Goal: Task Accomplishment & Management: Manage account settings

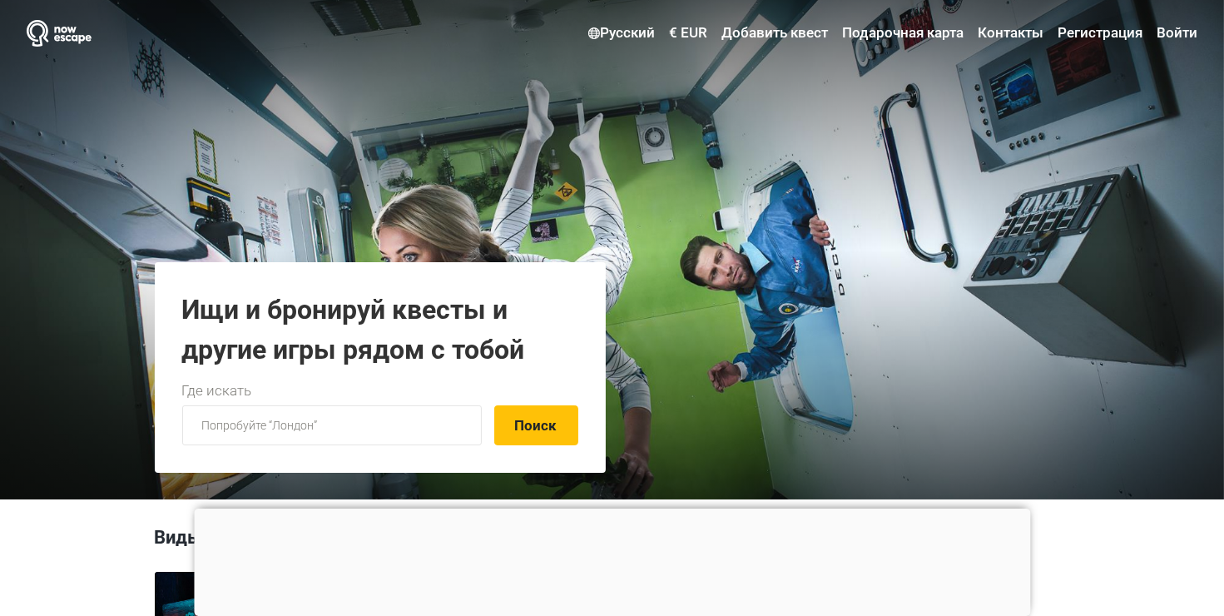
type input "[EMAIL_ADDRESS][DOMAIN_NAME]"
click at [1178, 37] on link "Войти" at bounding box center [1175, 33] width 45 height 30
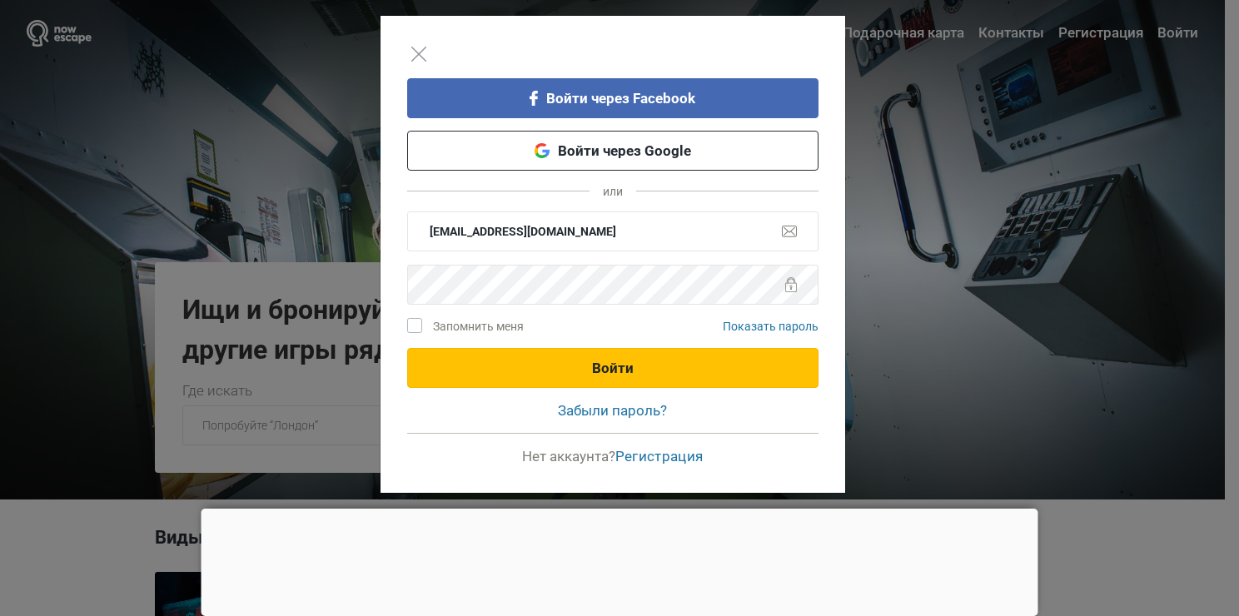
click at [677, 357] on button "Войти" at bounding box center [612, 368] width 411 height 40
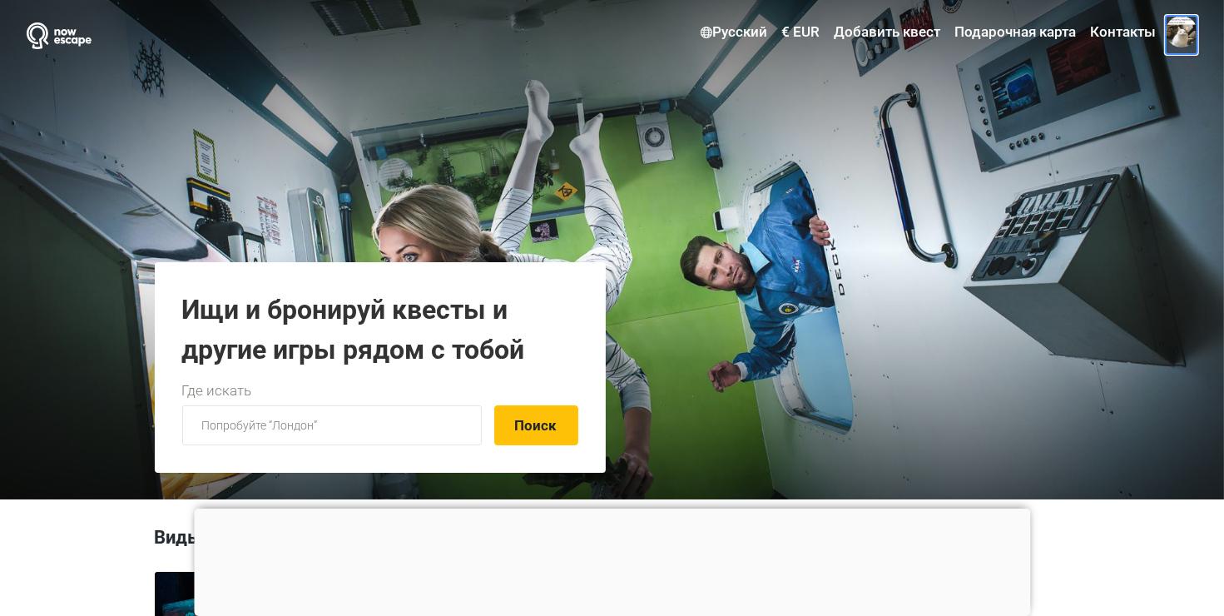
click at [1187, 42] on span at bounding box center [1182, 32] width 32 height 32
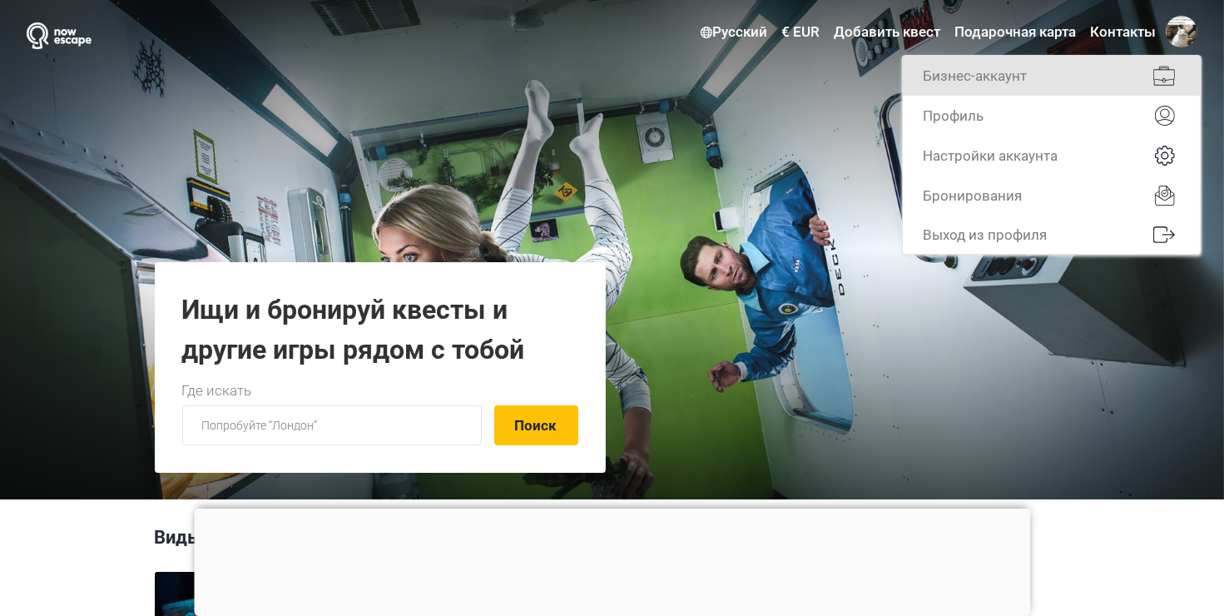
click at [1050, 79] on link "Бизнес-аккаунт" at bounding box center [1052, 76] width 298 height 40
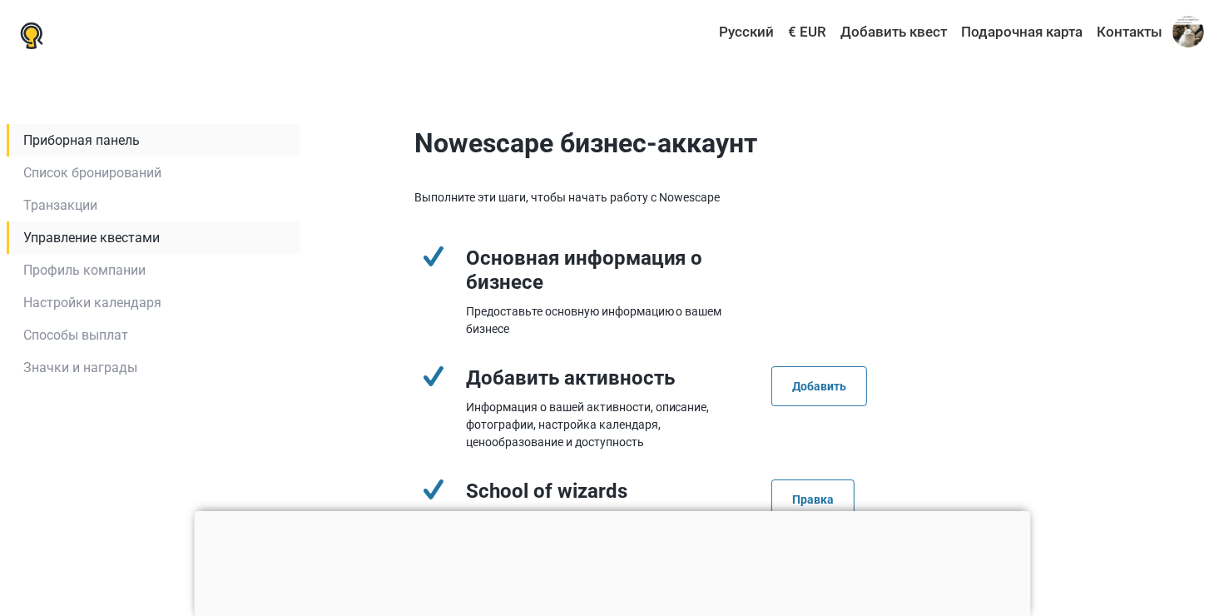
click at [97, 236] on link "Управление квестами" at bounding box center [153, 237] width 293 height 32
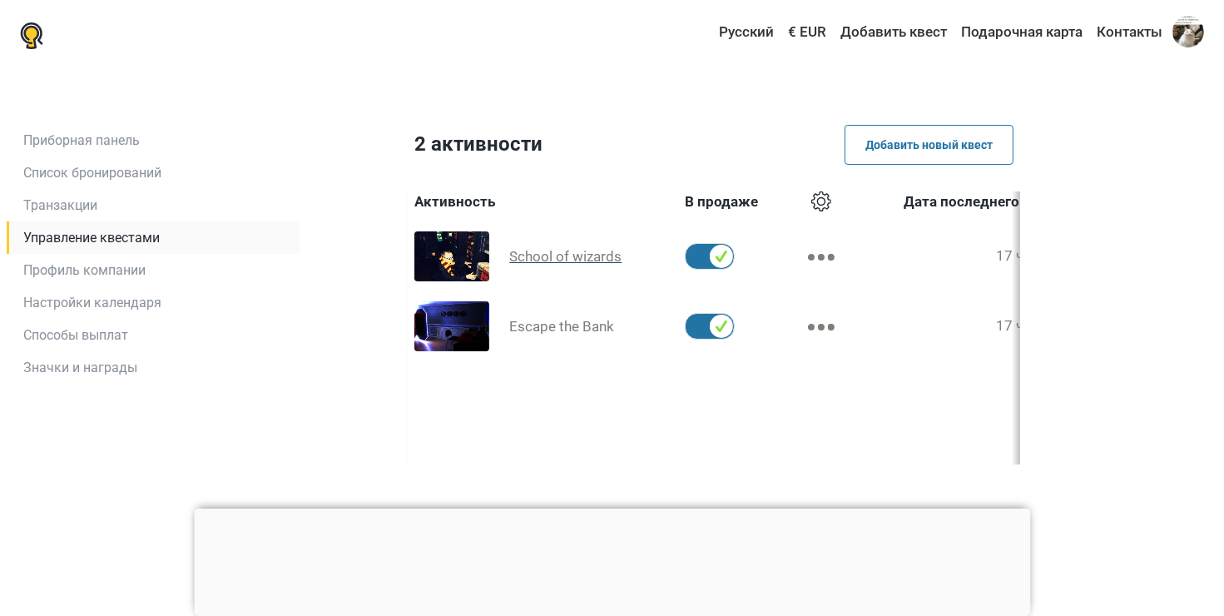
click at [604, 258] on span "School of wizards" at bounding box center [565, 256] width 112 height 17
click at [573, 326] on span "Escape the Bank" at bounding box center [561, 326] width 105 height 17
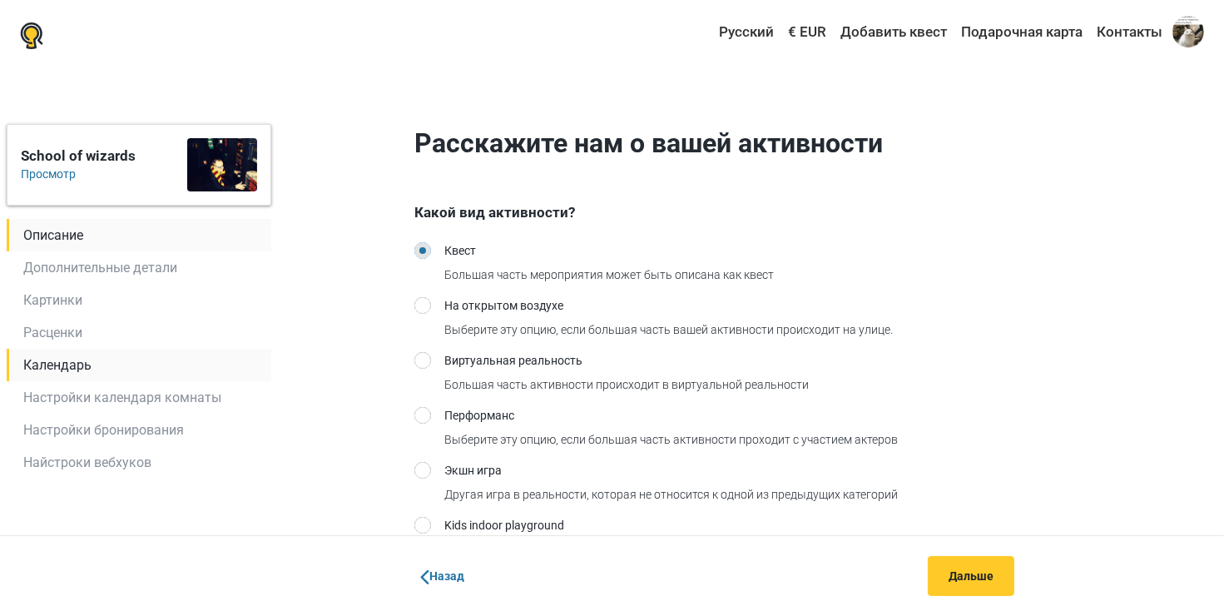
click at [73, 372] on link "Календарь" at bounding box center [139, 365] width 265 height 32
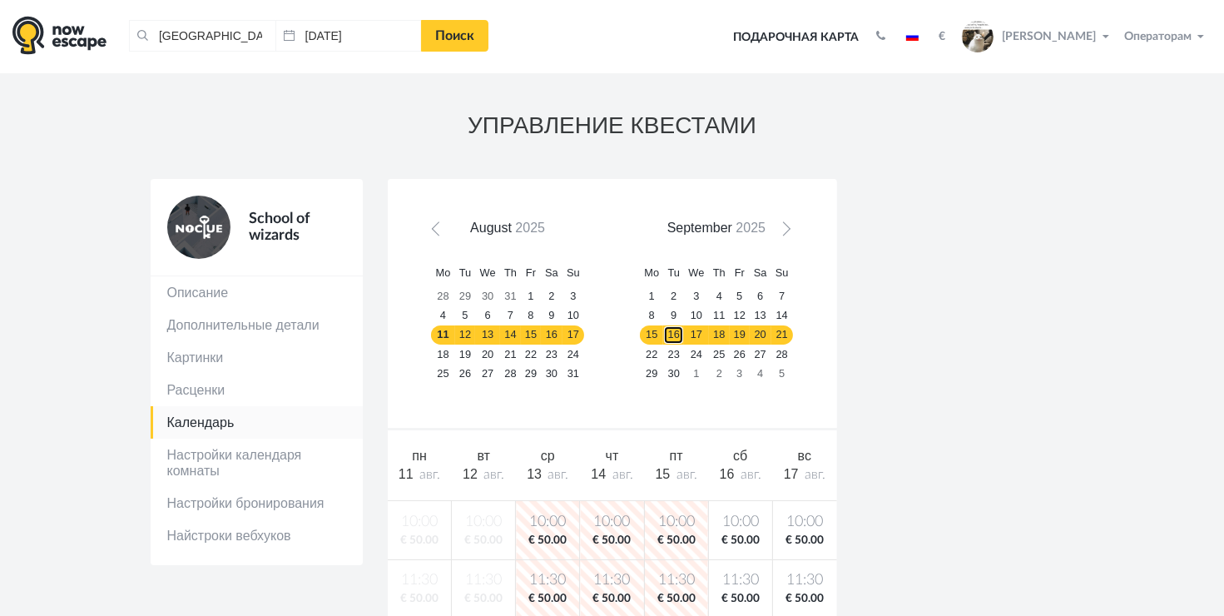
click at [679, 335] on link "16" at bounding box center [673, 334] width 21 height 19
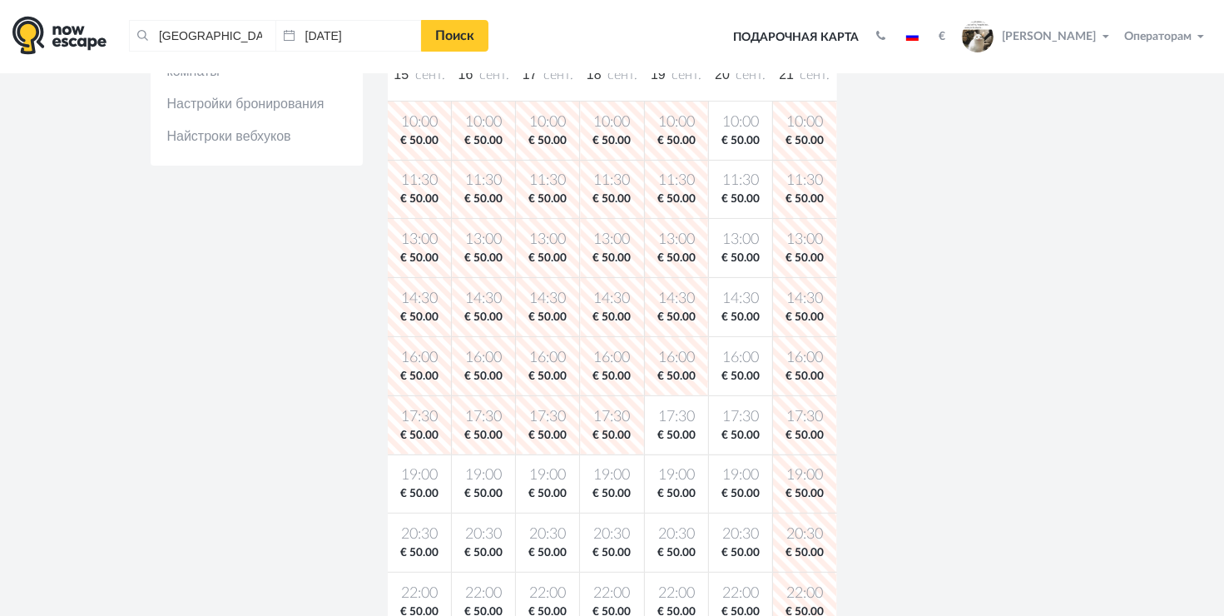
scroll to position [410, 0]
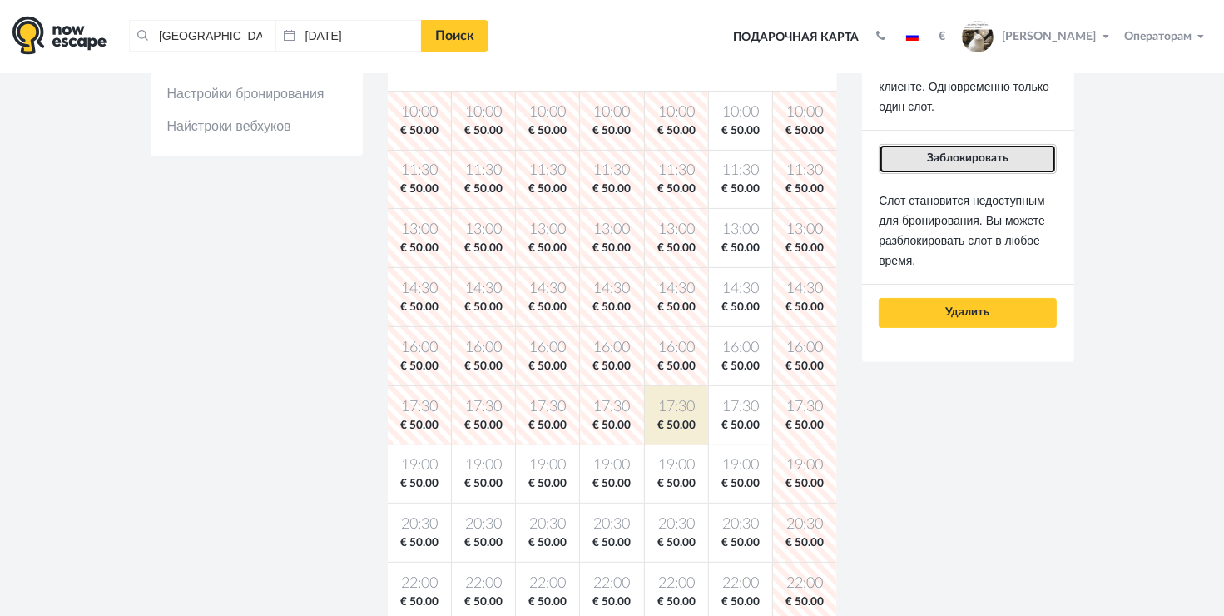
click at [926, 156] on button "Заблокировать" at bounding box center [967, 159] width 177 height 30
click at [947, 156] on span "Заблокировать" at bounding box center [968, 158] width 82 height 12
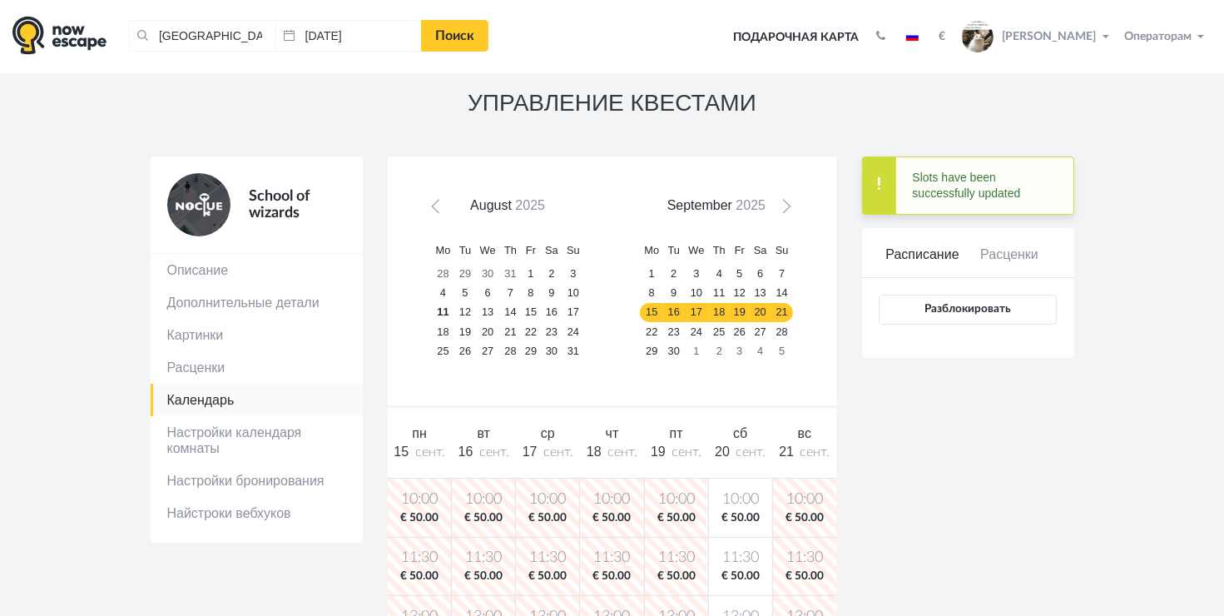
scroll to position [0, 0]
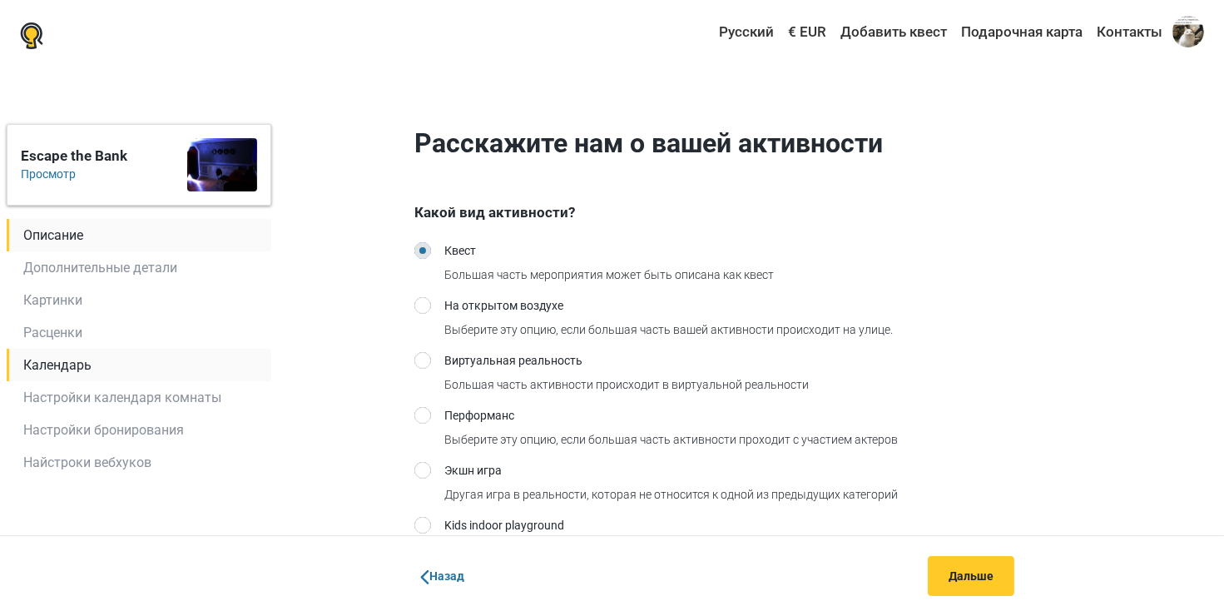
click at [67, 363] on link "Календарь" at bounding box center [139, 365] width 265 height 32
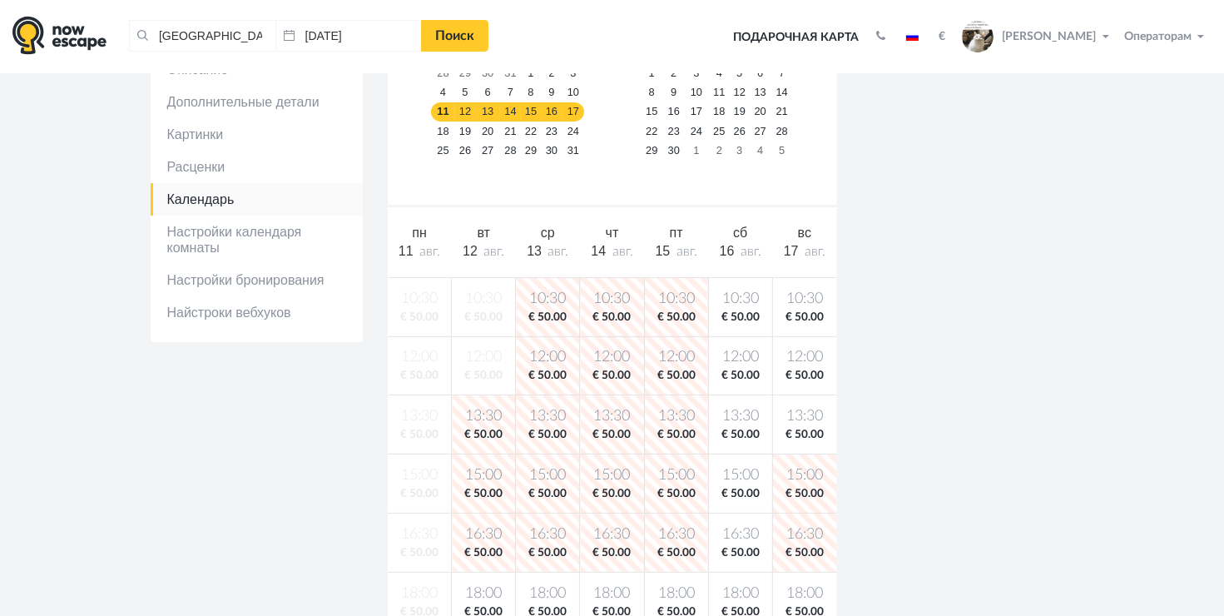
scroll to position [199, 0]
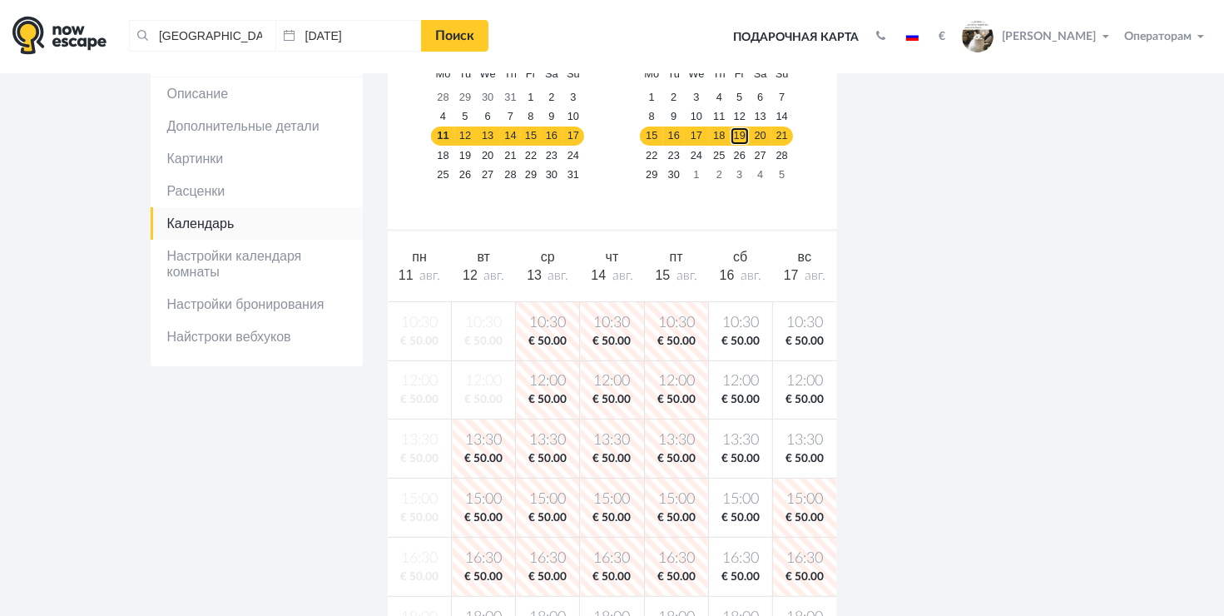
click at [737, 132] on link "19" at bounding box center [740, 136] width 20 height 19
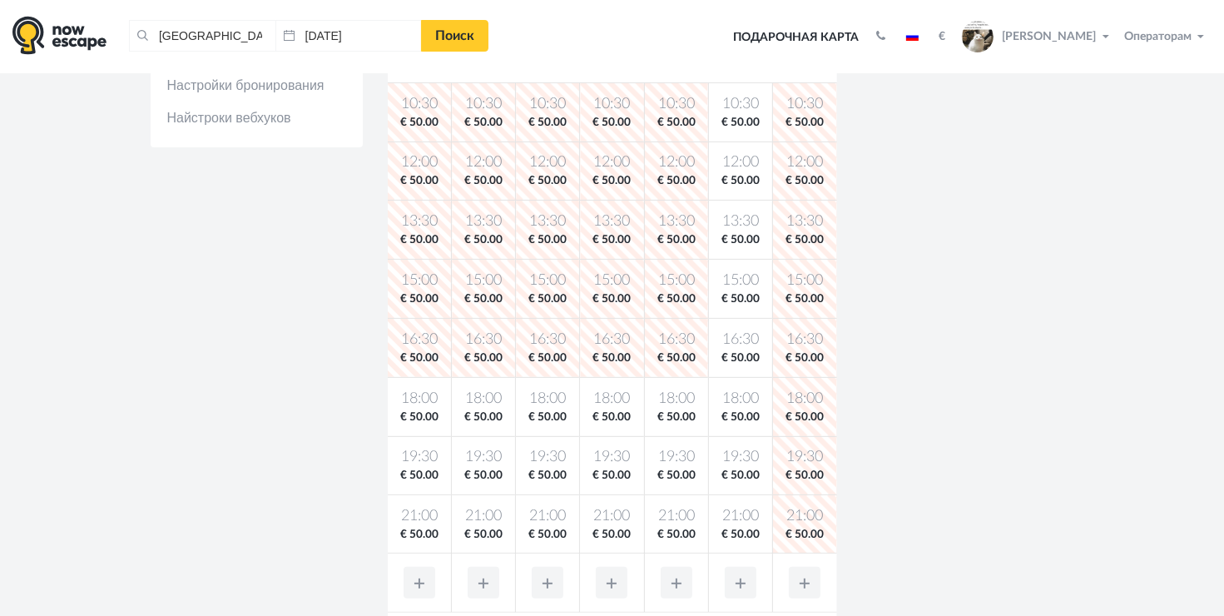
scroll to position [419, 0]
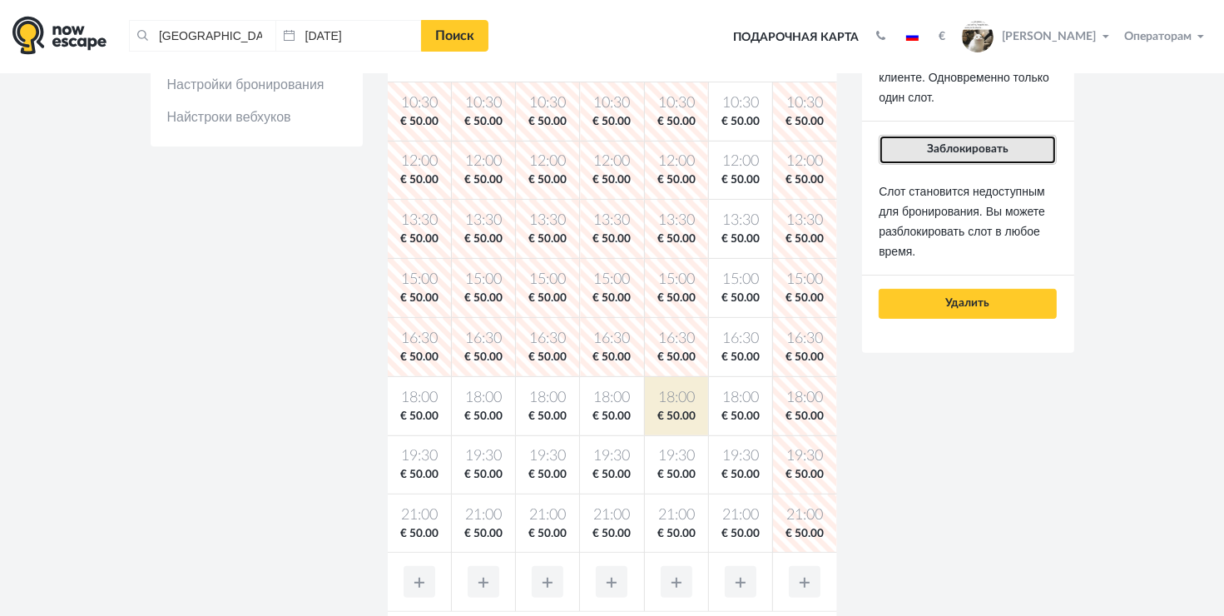
click at [969, 151] on span "Заблокировать" at bounding box center [968, 149] width 82 height 12
click at [995, 143] on span "Заблокировать" at bounding box center [968, 149] width 82 height 12
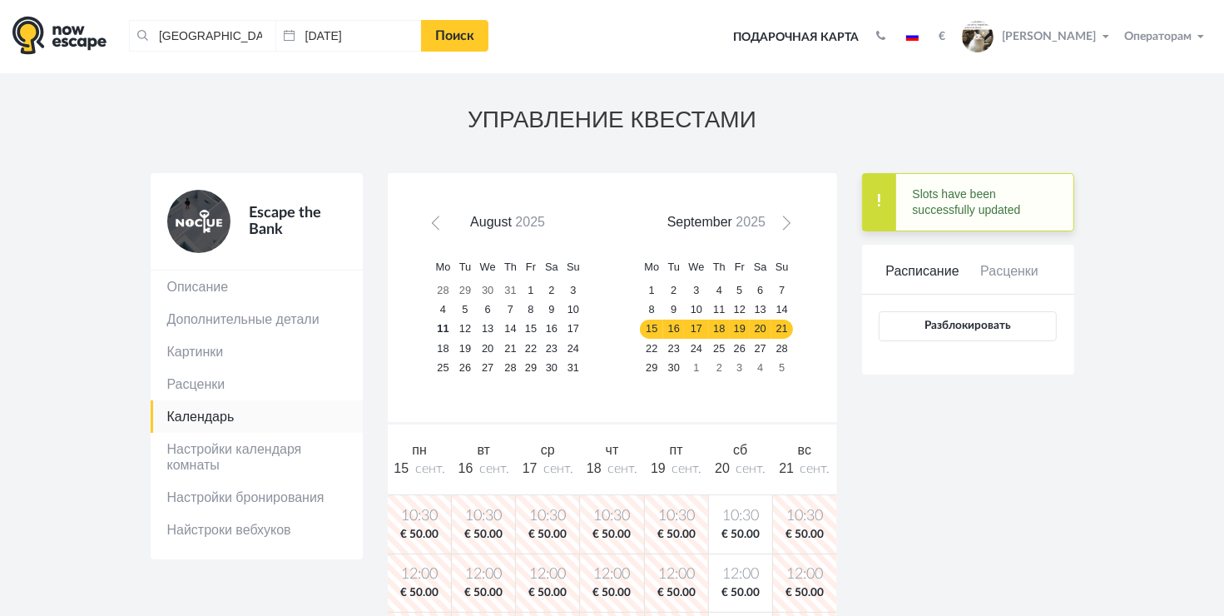
scroll to position [0, 0]
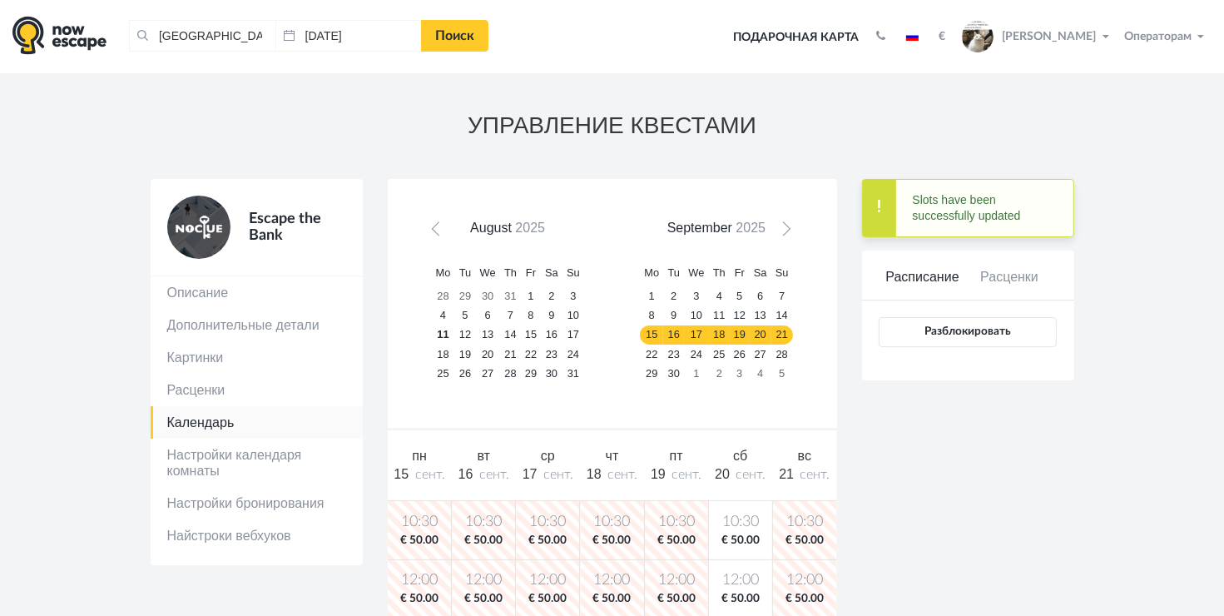
click at [1140, 38] on span "Операторам" at bounding box center [1157, 37] width 67 height 12
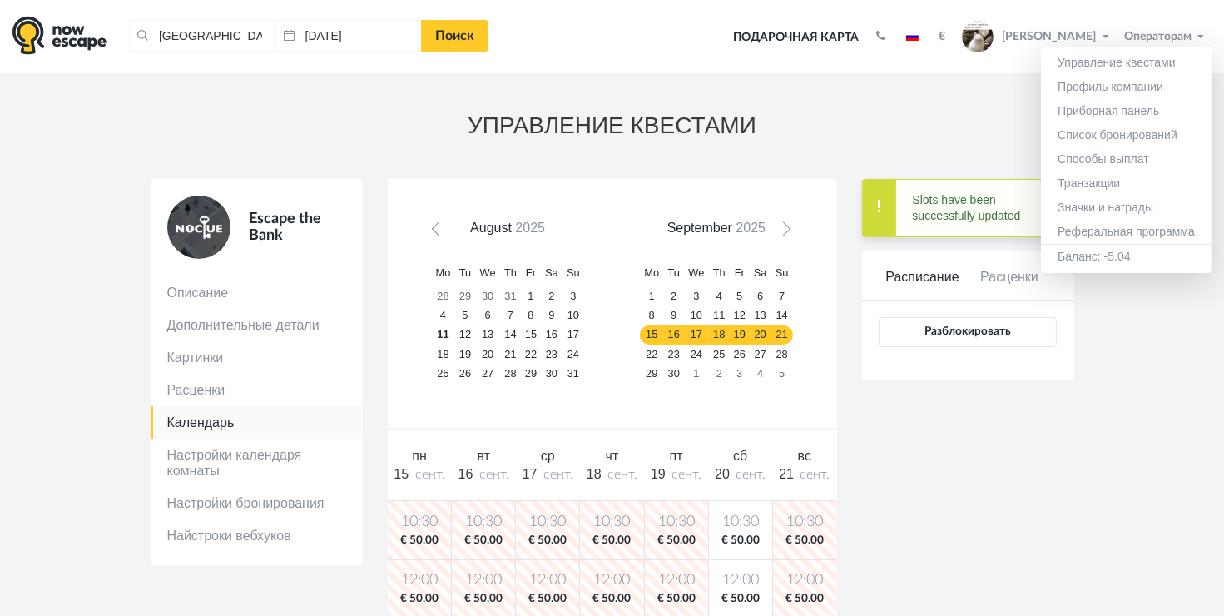
click at [932, 122] on h3 "УПРАВЛЕНИЕ КВЕСТАМИ" at bounding box center [613, 126] width 924 height 26
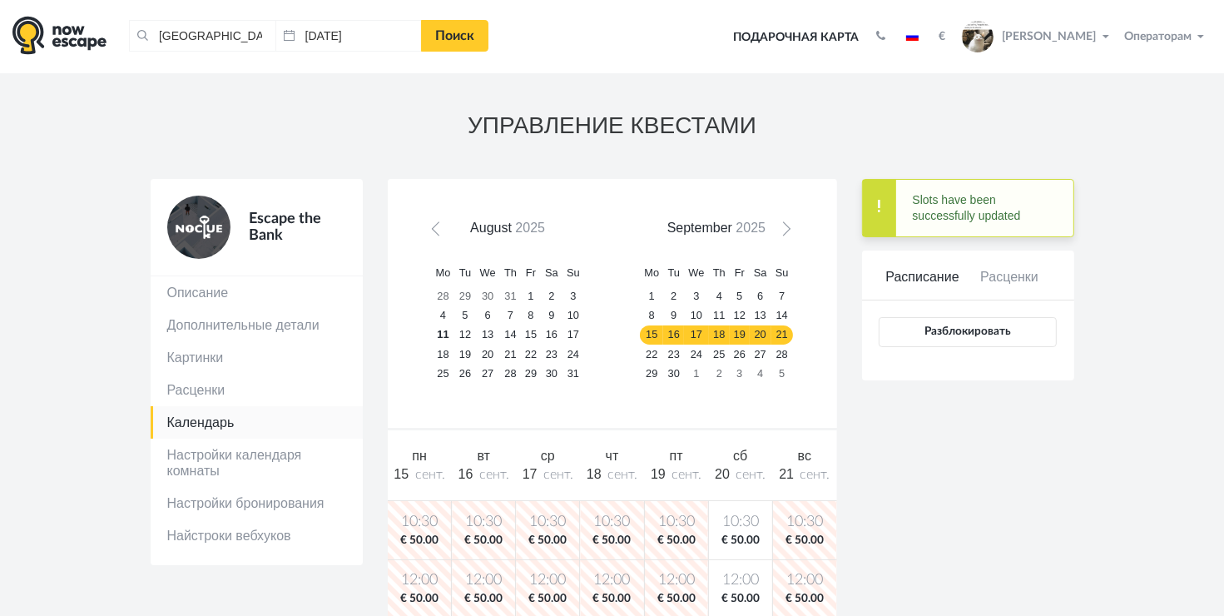
click at [1169, 40] on span "Операторам" at bounding box center [1157, 37] width 67 height 12
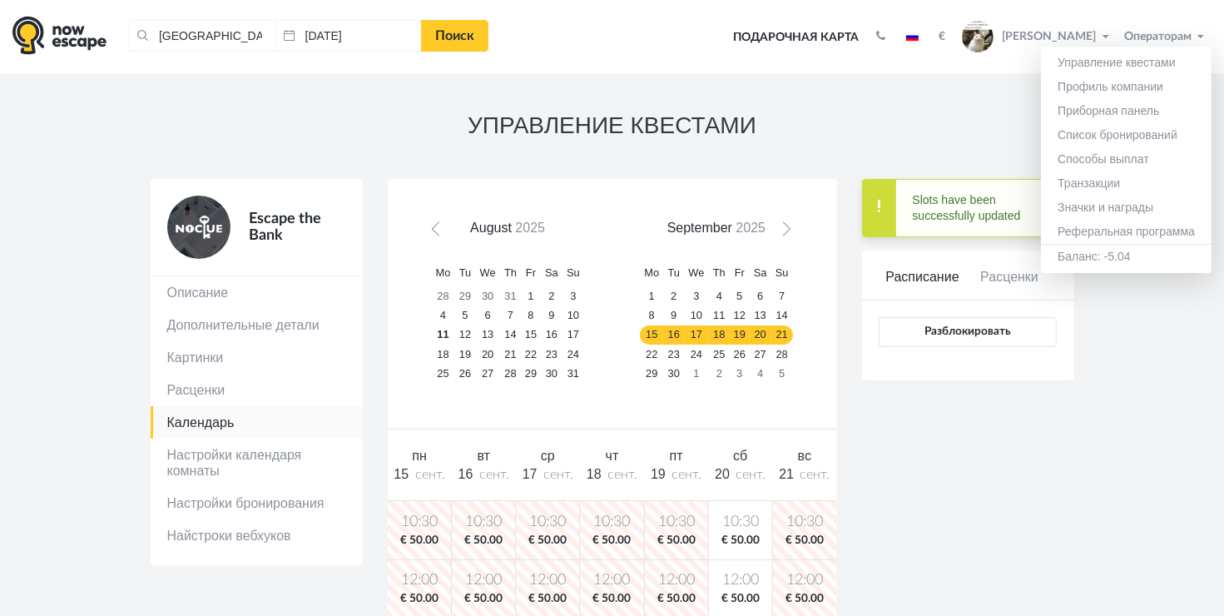
click at [1052, 32] on span "Oleg Ardassov" at bounding box center [1050, 34] width 94 height 15
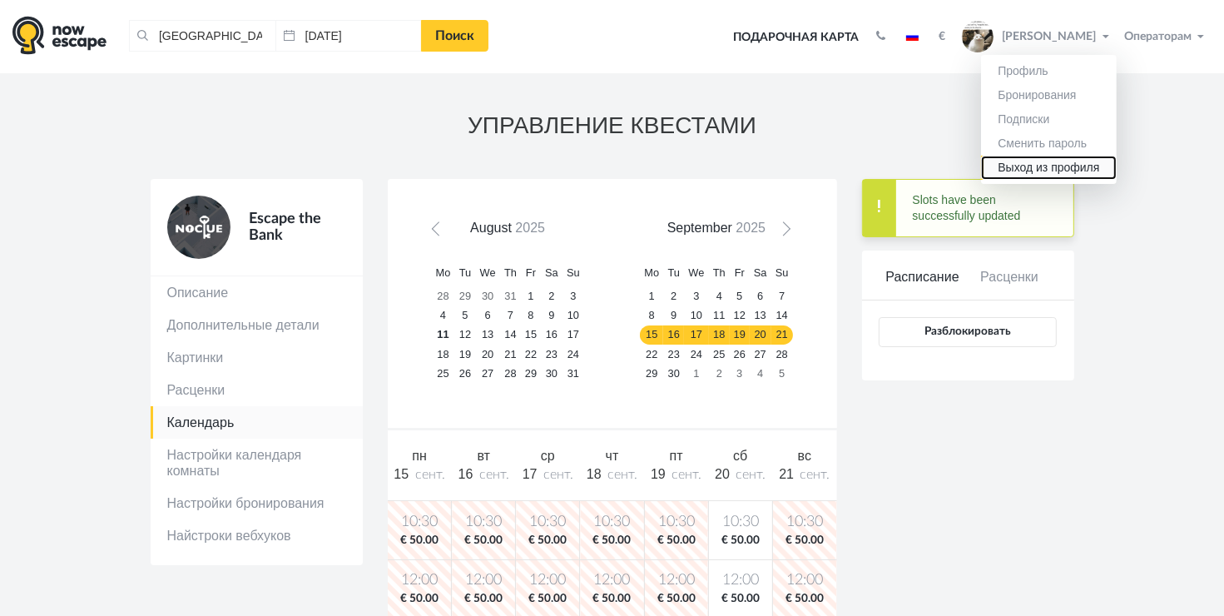
click at [1038, 163] on link "Выход из профиля" at bounding box center [1048, 168] width 135 height 24
